Goal: Task Accomplishment & Management: Use online tool/utility

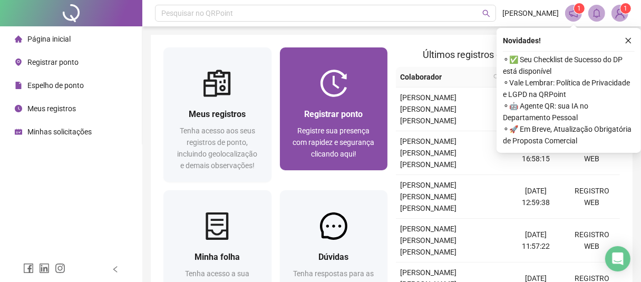
click at [367, 100] on div "Registrar ponto Registre sua presença com rapidez e segurança clicando aqui!" at bounding box center [334, 133] width 108 height 73
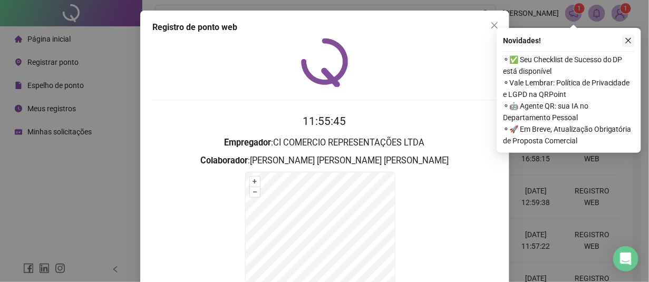
click at [632, 43] on button "button" at bounding box center [628, 40] width 13 height 13
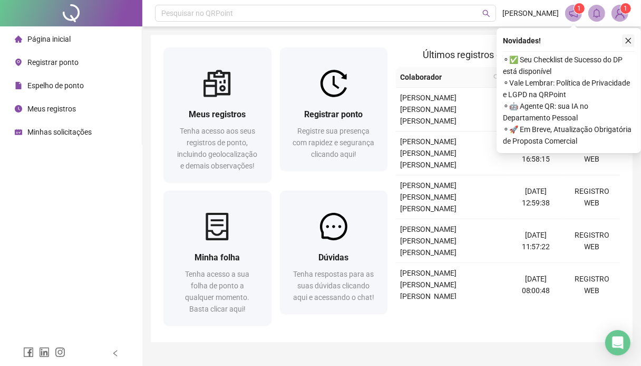
click at [632, 43] on button "button" at bounding box center [628, 40] width 13 height 13
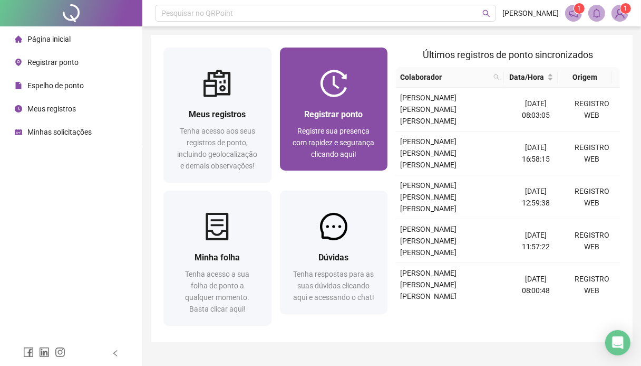
click at [334, 112] on span "Registrar ponto" at bounding box center [333, 114] width 59 height 10
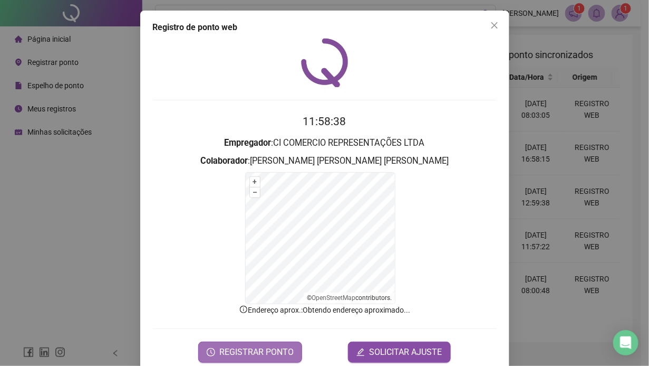
click at [235, 348] on span "REGISTRAR PONTO" at bounding box center [256, 352] width 74 height 13
